Goal: Task Accomplishment & Management: Use online tool/utility

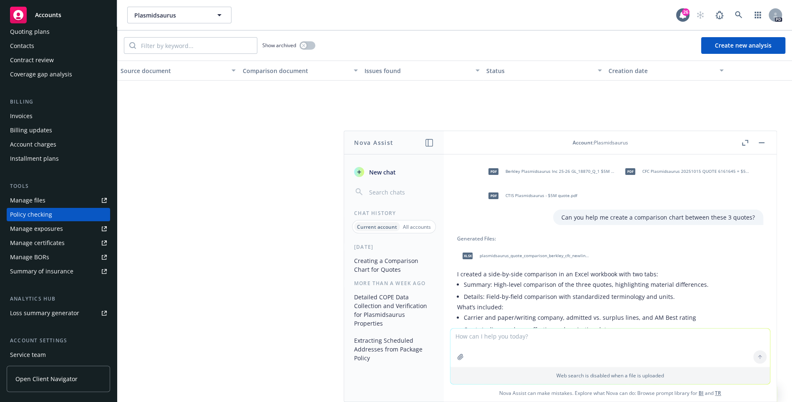
scroll to position [83, 0]
